Goal: Transaction & Acquisition: Book appointment/travel/reservation

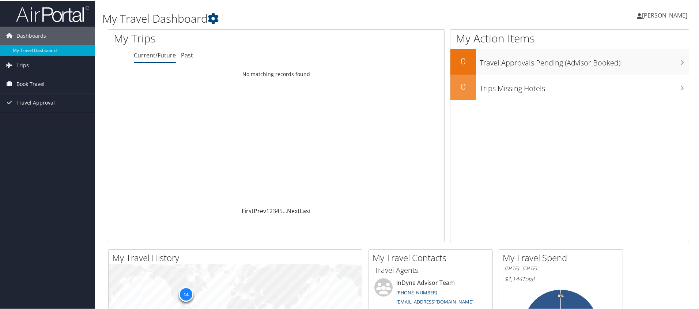
click at [36, 85] on span "Book Travel" at bounding box center [30, 83] width 28 height 18
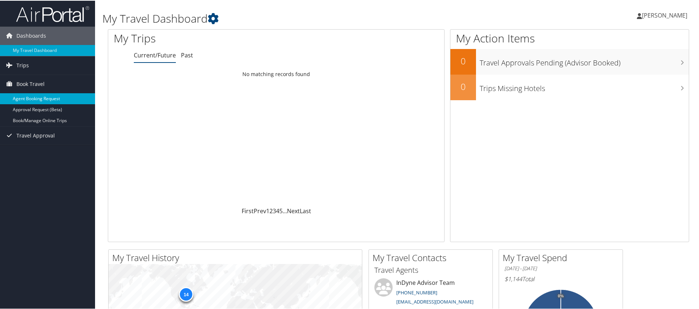
click at [46, 94] on link "Agent Booking Request" at bounding box center [47, 98] width 95 height 11
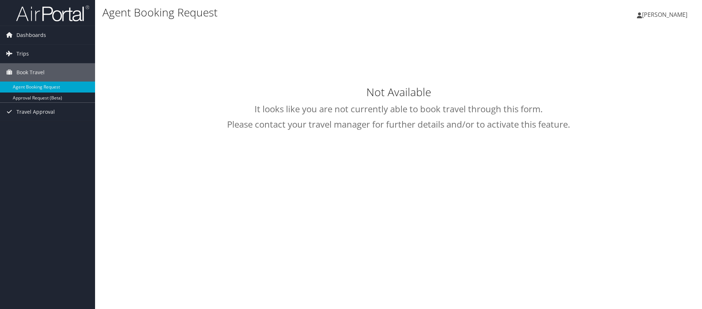
select select "[EMAIL_ADDRESS][DOMAIN_NAME]"
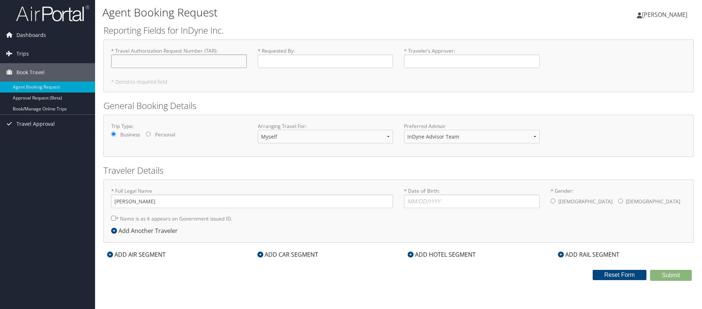
click at [191, 58] on input "* Travel Authorization Request Number (TAR) : Required" at bounding box center [179, 61] width 136 height 14
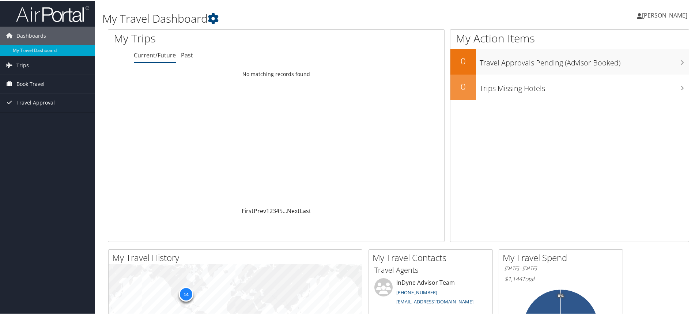
click at [36, 83] on span "Book Travel" at bounding box center [30, 83] width 28 height 18
click at [55, 101] on link "Agent Booking Request" at bounding box center [47, 98] width 95 height 11
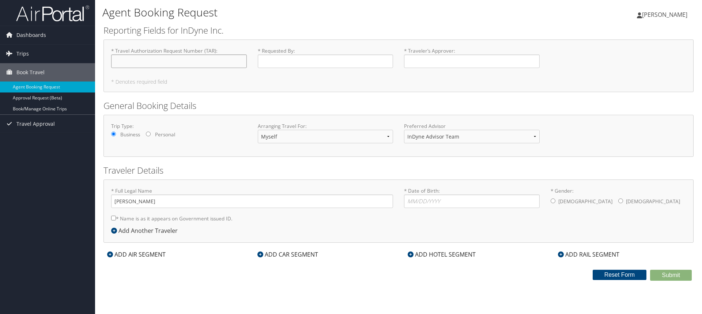
click at [168, 62] on input "* Travel Authorization Request Number (TAR) : Required" at bounding box center [179, 61] width 136 height 14
type input "TAR-2025-14-0234"
type input "[PERSON_NAME]"
click at [439, 65] on input "* Traveler’s Approver : Required" at bounding box center [472, 61] width 136 height 14
drag, startPoint x: 429, startPoint y: 62, endPoint x: 424, endPoint y: 60, distance: 5.3
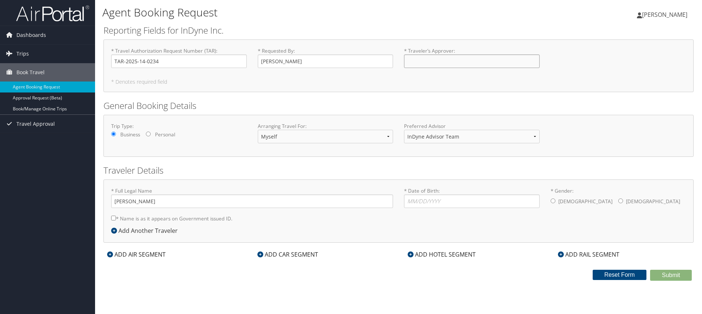
click at [423, 60] on input "* Traveler’s Approver : Required" at bounding box center [472, 61] width 136 height 14
type input "Denise Pitch"
click at [229, 142] on div "Trip Type: Business Personal" at bounding box center [179, 132] width 147 height 20
click at [148, 134] on input "Personal" at bounding box center [148, 134] width 5 height 5
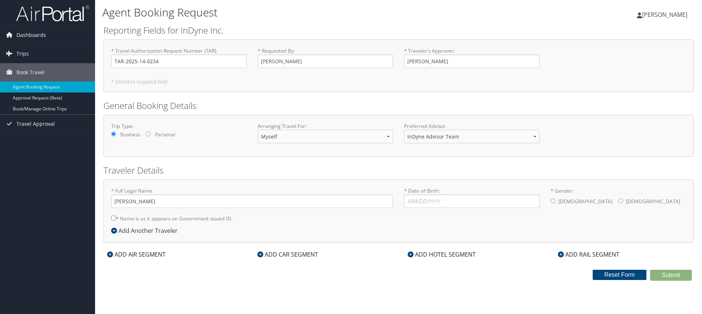
radio input "true"
click at [419, 201] on input "* Date of Birth: Invalid Date" at bounding box center [472, 202] width 136 height 14
type input "11/19/1977"
click at [552, 202] on input "* Gender: Male Female" at bounding box center [553, 201] width 5 height 5
radio input "true"
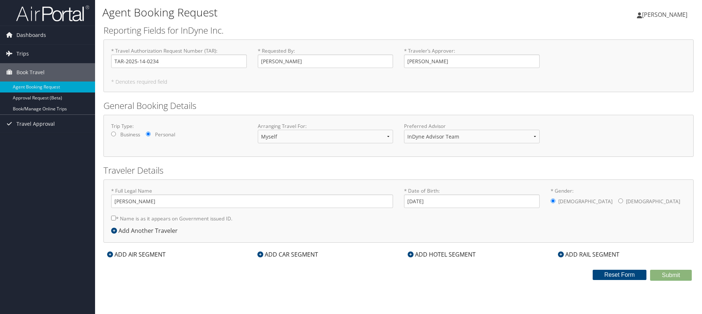
click at [112, 218] on input "* Name is as it appears on Government issued ID." at bounding box center [113, 218] width 5 height 5
checkbox input "true"
click at [153, 255] on div "ADD AIR SEGMENT" at bounding box center [136, 254] width 66 height 9
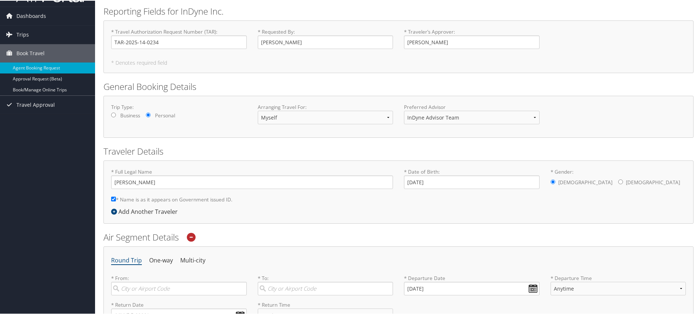
scroll to position [110, 0]
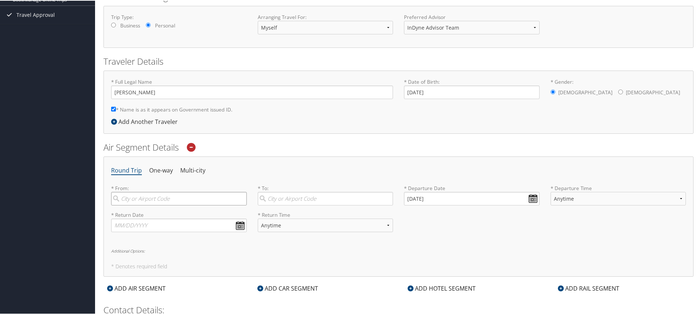
click at [164, 202] on input "search" at bounding box center [179, 198] width 136 height 14
click at [172, 218] on div "City" at bounding box center [180, 223] width 126 height 10
click at [172, 205] on input "BWI" at bounding box center [179, 198] width 136 height 14
type input "Baltimore (BWI MD)"
click at [290, 198] on input "search" at bounding box center [326, 198] width 136 height 14
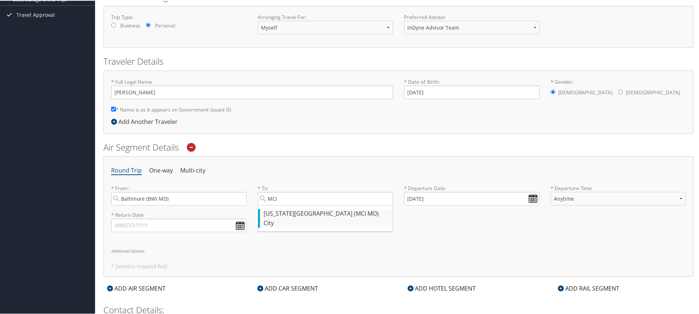
click at [293, 214] on div "Kansas City (MCI MO)" at bounding box center [327, 213] width 126 height 10
click at [293, 205] on input "MCI" at bounding box center [326, 198] width 136 height 14
type input "Kansas City (MCI MO)"
click at [529, 198] on input "09/09/2025" at bounding box center [472, 198] width 136 height 14
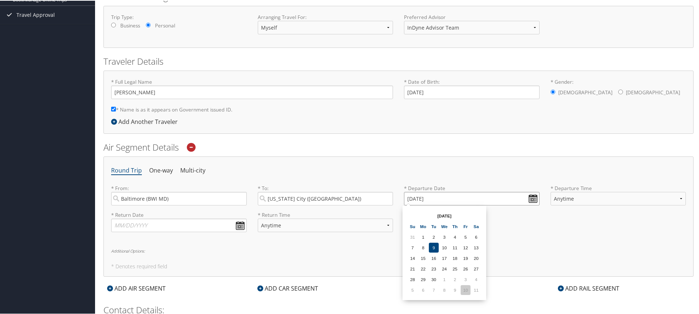
scroll to position [146, 0]
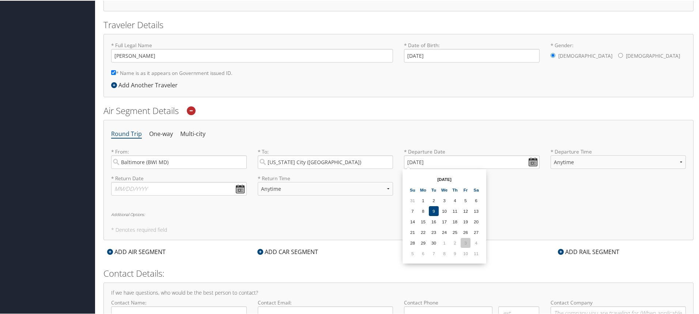
click at [466, 243] on td "3" at bounding box center [466, 242] width 10 height 10
type input "10/03/2025"
select select "5:00 PM"
click at [237, 190] on input "text" at bounding box center [179, 188] width 136 height 14
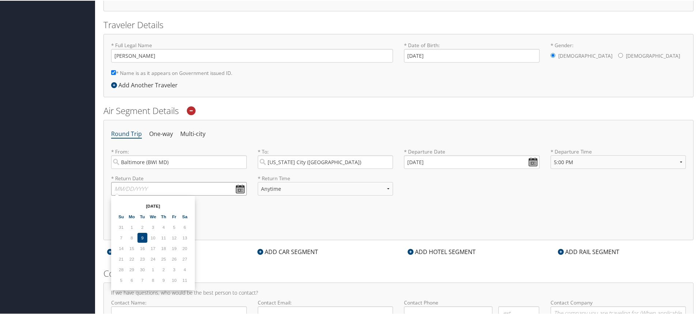
scroll to position [192, 0]
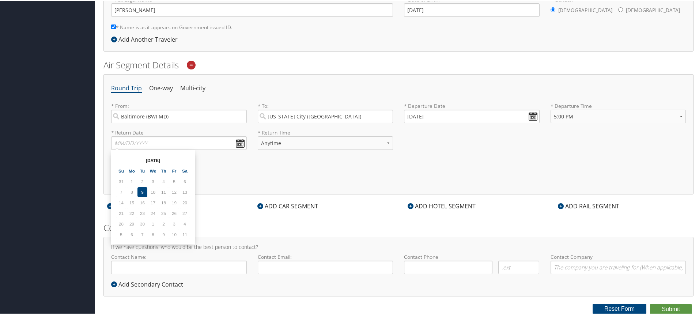
click at [146, 158] on th "Sep 2025" at bounding box center [153, 160] width 52 height 10
click at [241, 146] on input "text" at bounding box center [179, 143] width 136 height 14
click at [159, 161] on th "Sep 2025" at bounding box center [153, 160] width 52 height 10
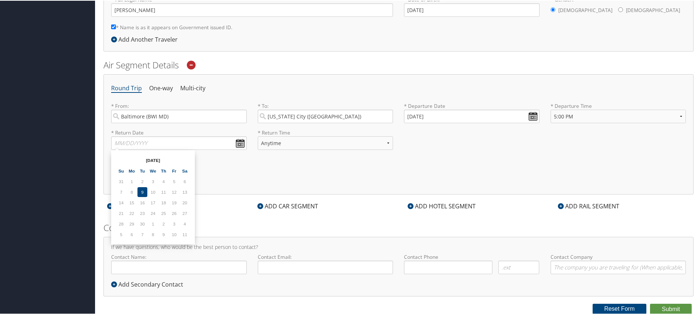
click at [161, 159] on th "Sep 2025" at bounding box center [153, 160] width 52 height 10
click at [121, 143] on input "text" at bounding box center [179, 143] width 136 height 14
type input "11/06/2025"
click at [368, 165] on div "Round Trip One-way Multi-city * From: Baltimore (BWI MD) Required * To: Kansas …" at bounding box center [398, 133] width 590 height 120
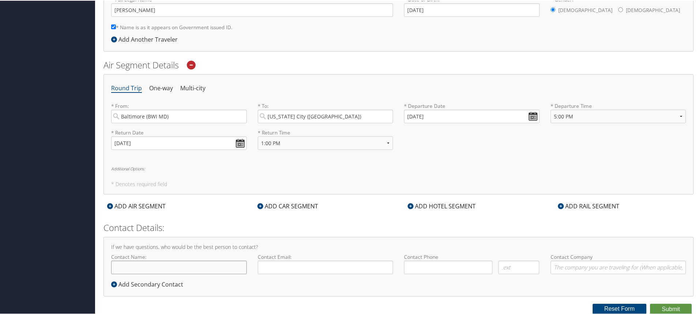
click at [172, 269] on input "Contact Name:" at bounding box center [179, 267] width 136 height 14
click at [123, 268] on input "Contact Name:" at bounding box center [179, 267] width 136 height 14
select select "7:00 PM"
click at [321, 176] on div "Round Trip One-way Multi-city * From: Baltimore (BWI MD) Required * To: Kansas …" at bounding box center [398, 133] width 590 height 120
click at [154, 270] on input "Contact Name:" at bounding box center [179, 267] width 136 height 14
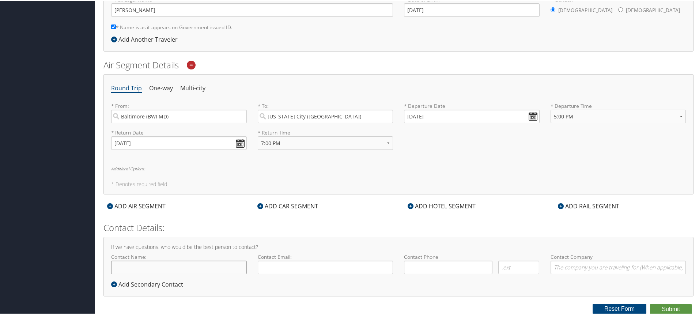
click at [159, 267] on input "Contact Name:" at bounding box center [179, 267] width 136 height 14
click at [158, 268] on input "Contact Name:" at bounding box center [179, 267] width 136 height 14
type input "Darin Riley BArtlett"
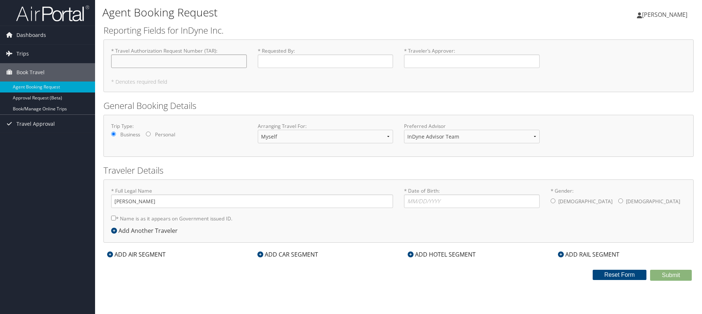
click at [125, 64] on input "* Travel Authorization Request Number (TAR) : Required" at bounding box center [179, 61] width 136 height 14
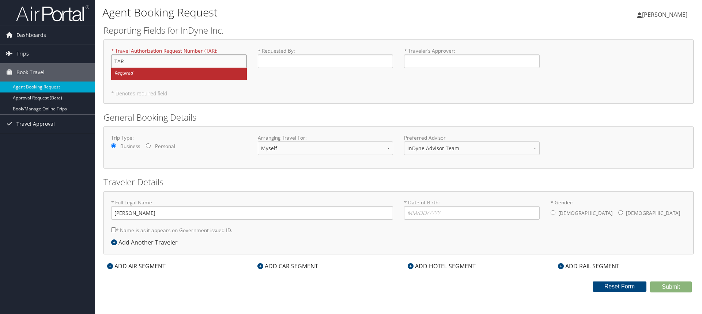
type input "TAR-"
